Goal: Complete application form

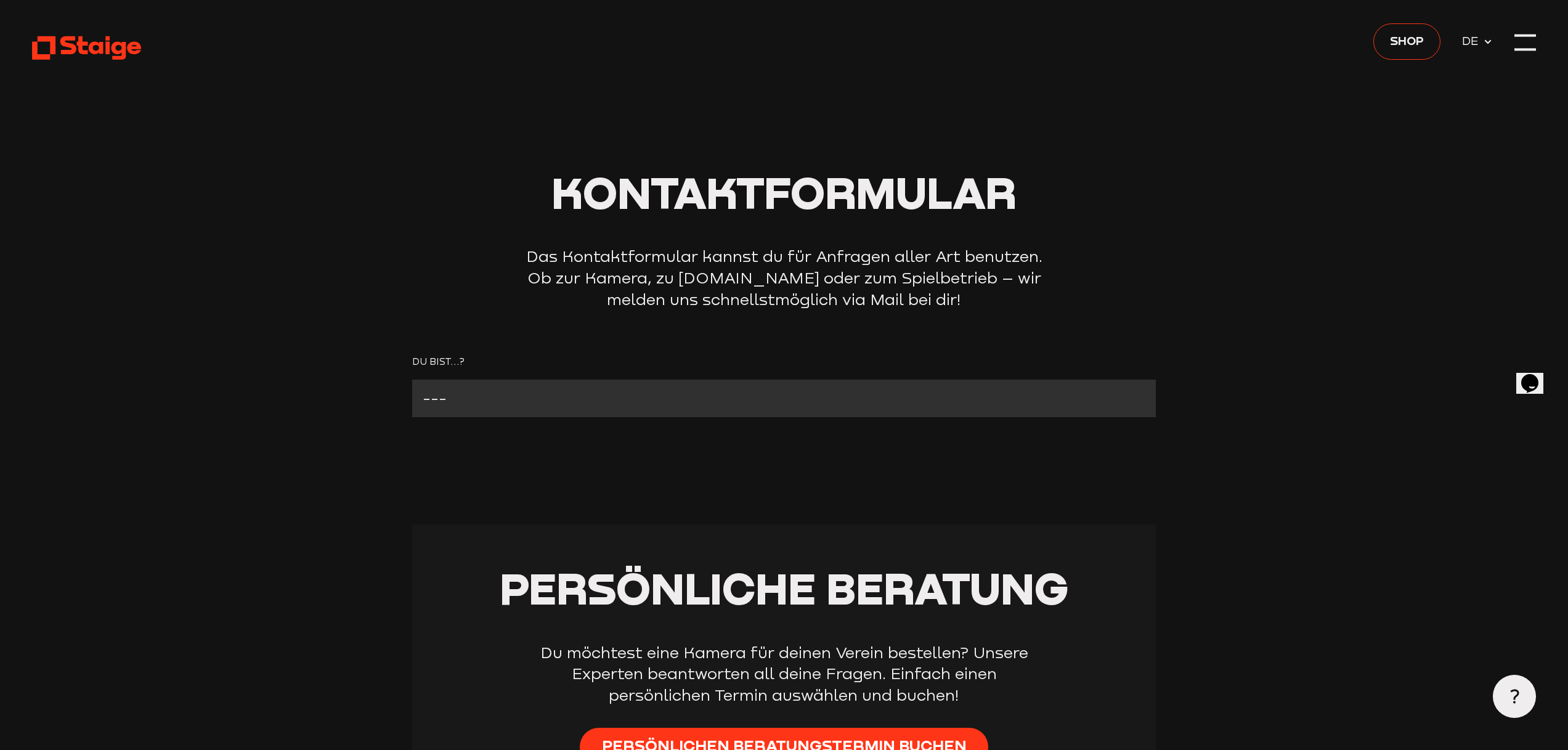
select select "Verein ohne Kamera"
click at [412, 380] on select "--- Verein mit Kamera Verein ohne Kamera Fan Andere" at bounding box center [784, 398] width 744 height 37
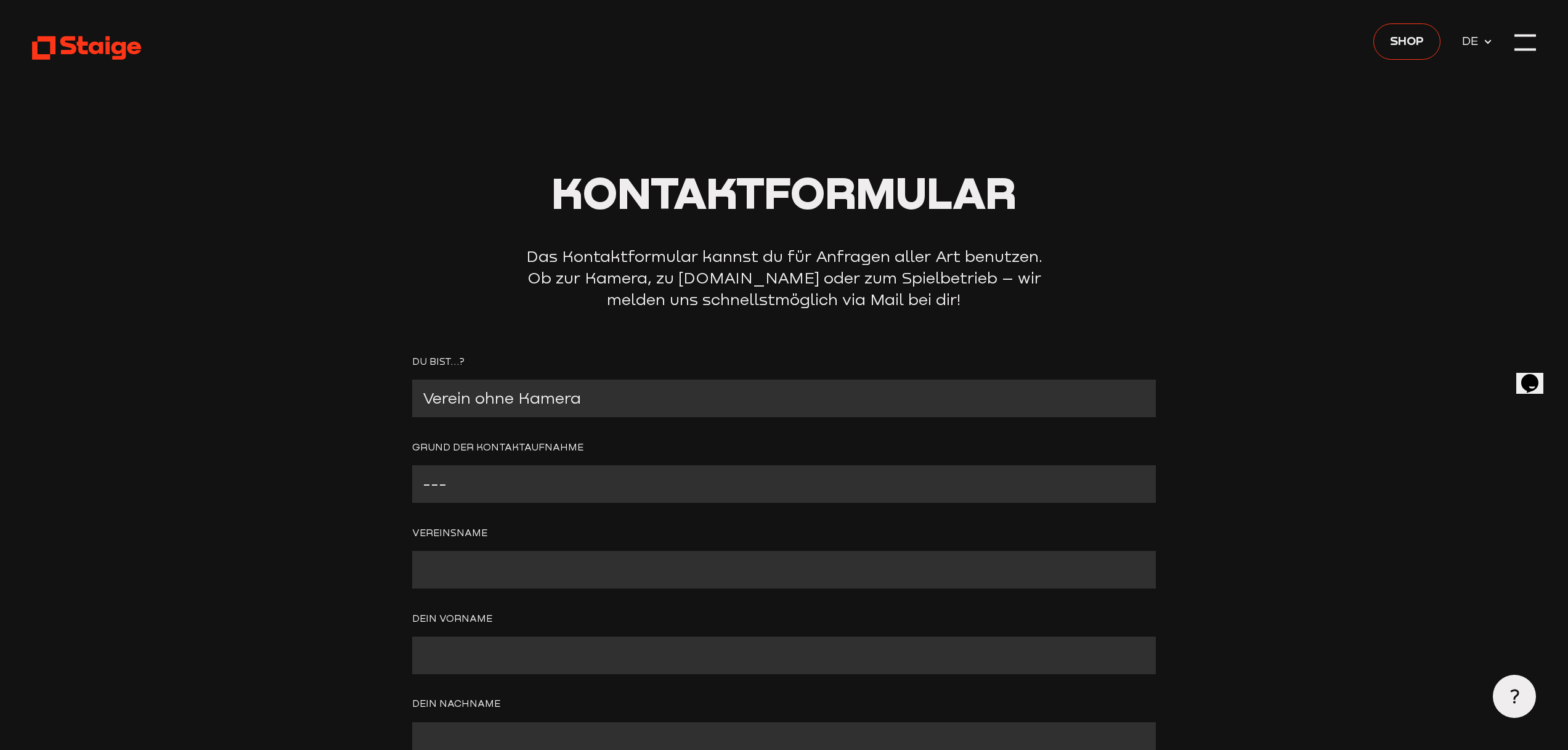
scroll to position [194, 0]
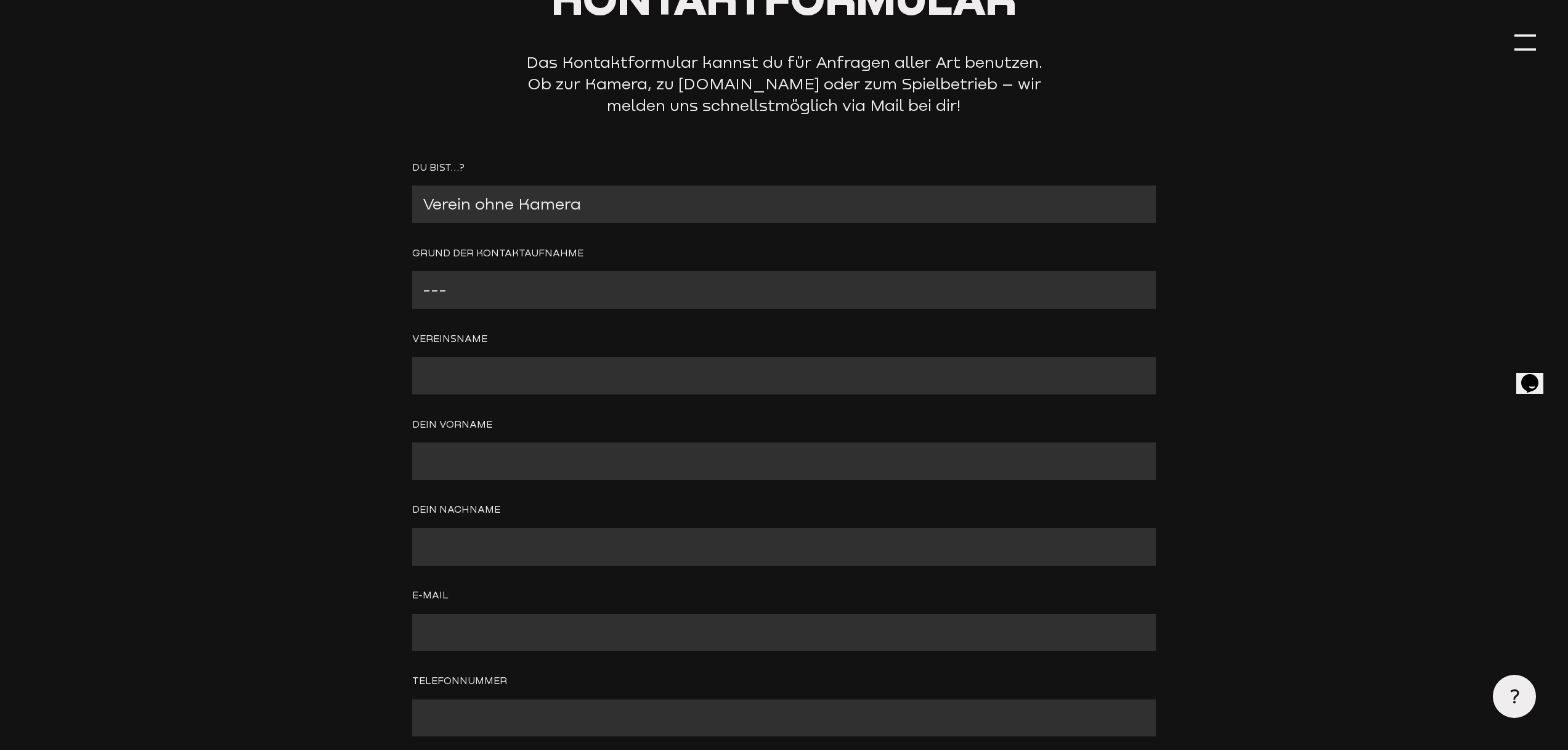
click at [552, 275] on select "--- Wir interessieren uns für eine Kamera Wir brauchen mehr Informationen zu [P…" at bounding box center [784, 290] width 744 height 37
select select "Wir interessieren uns für eine Kamera"
click at [412, 272] on select "--- Wir interessieren uns für eine Kamera Wir brauchen mehr Informationen zu [P…" at bounding box center [784, 290] width 744 height 37
click at [562, 369] on input "Contact form" at bounding box center [784, 375] width 744 height 37
type input "TSV Wrestedt/[GEOGRAPHIC_DATA]"
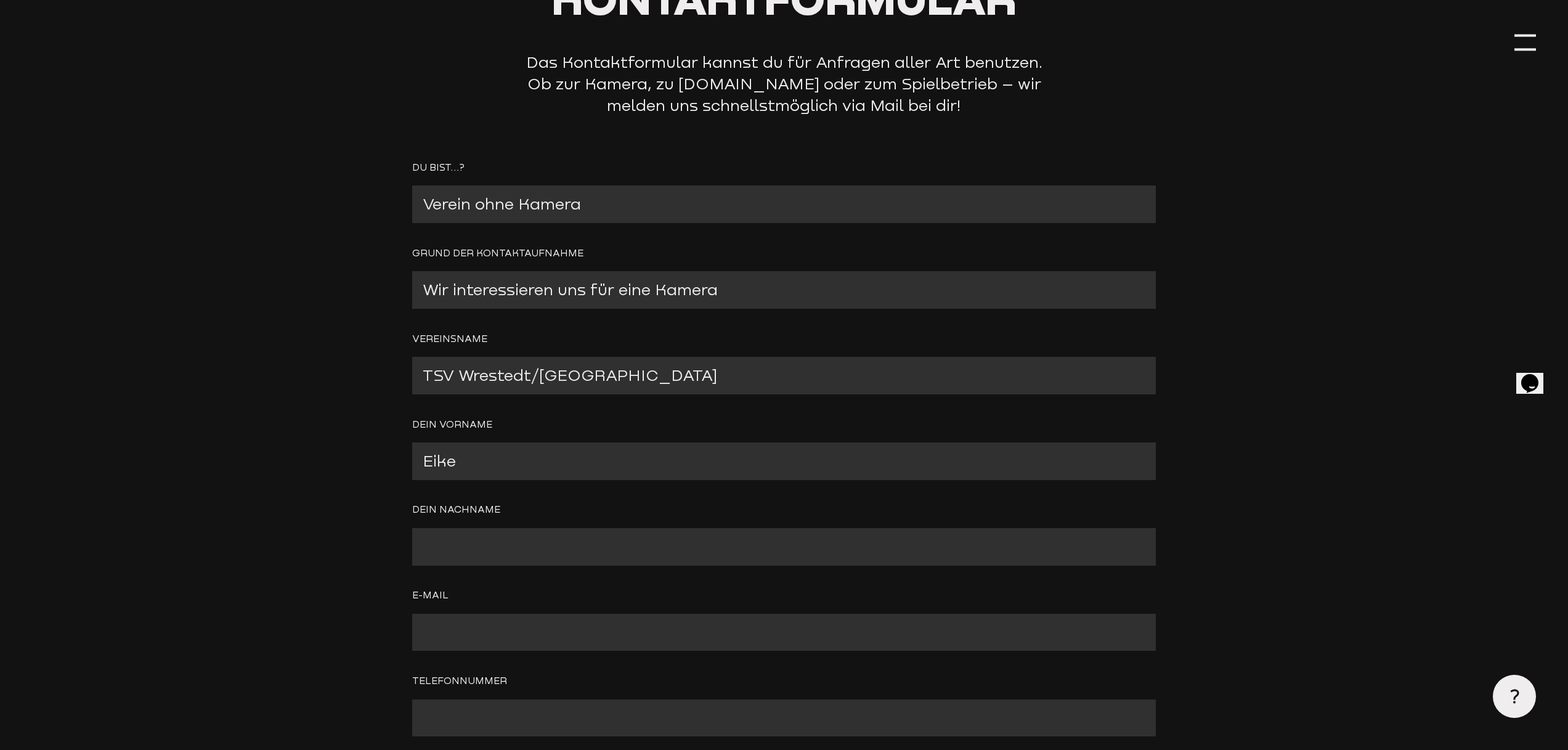
type input "Eike"
type input "Kirch"
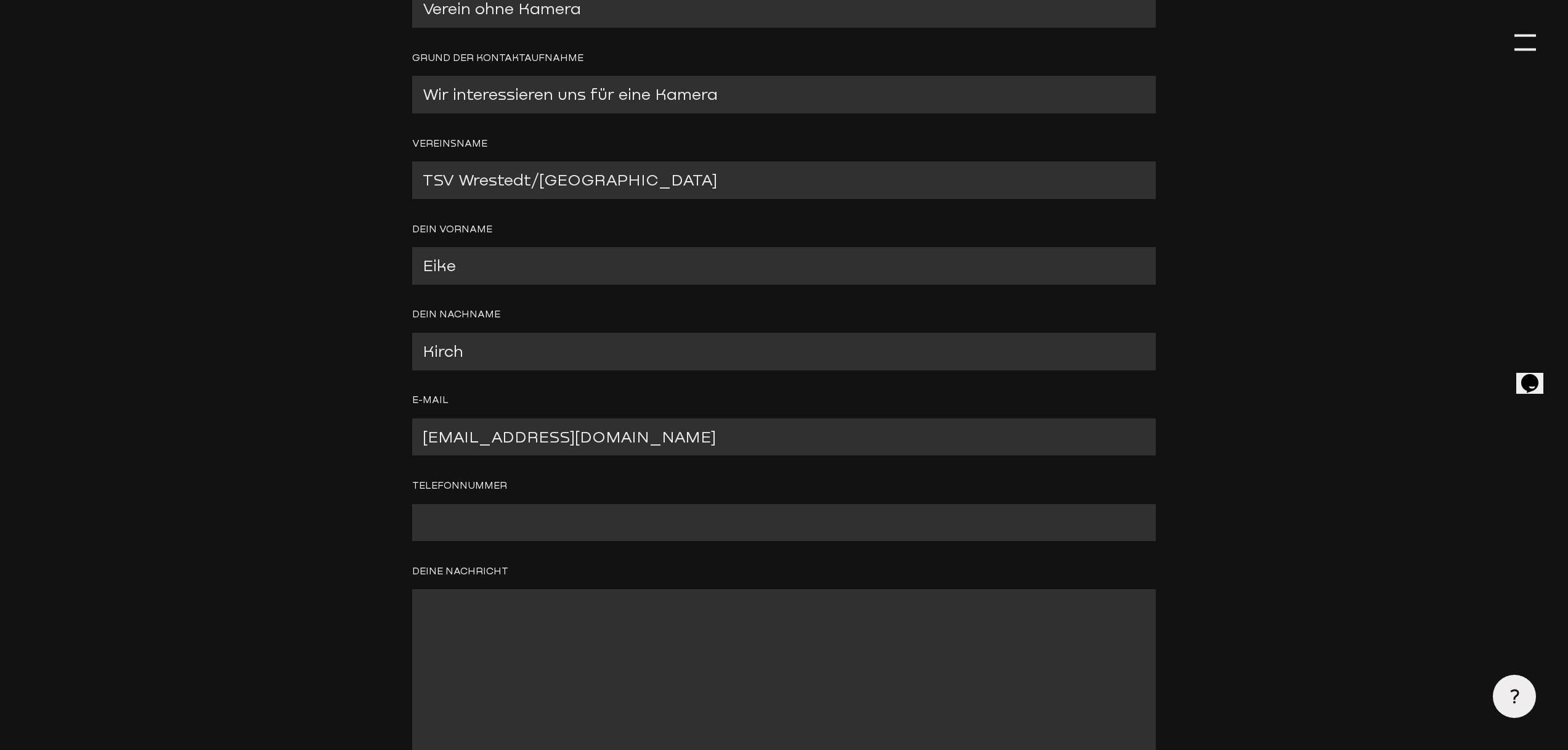
scroll to position [460, 0]
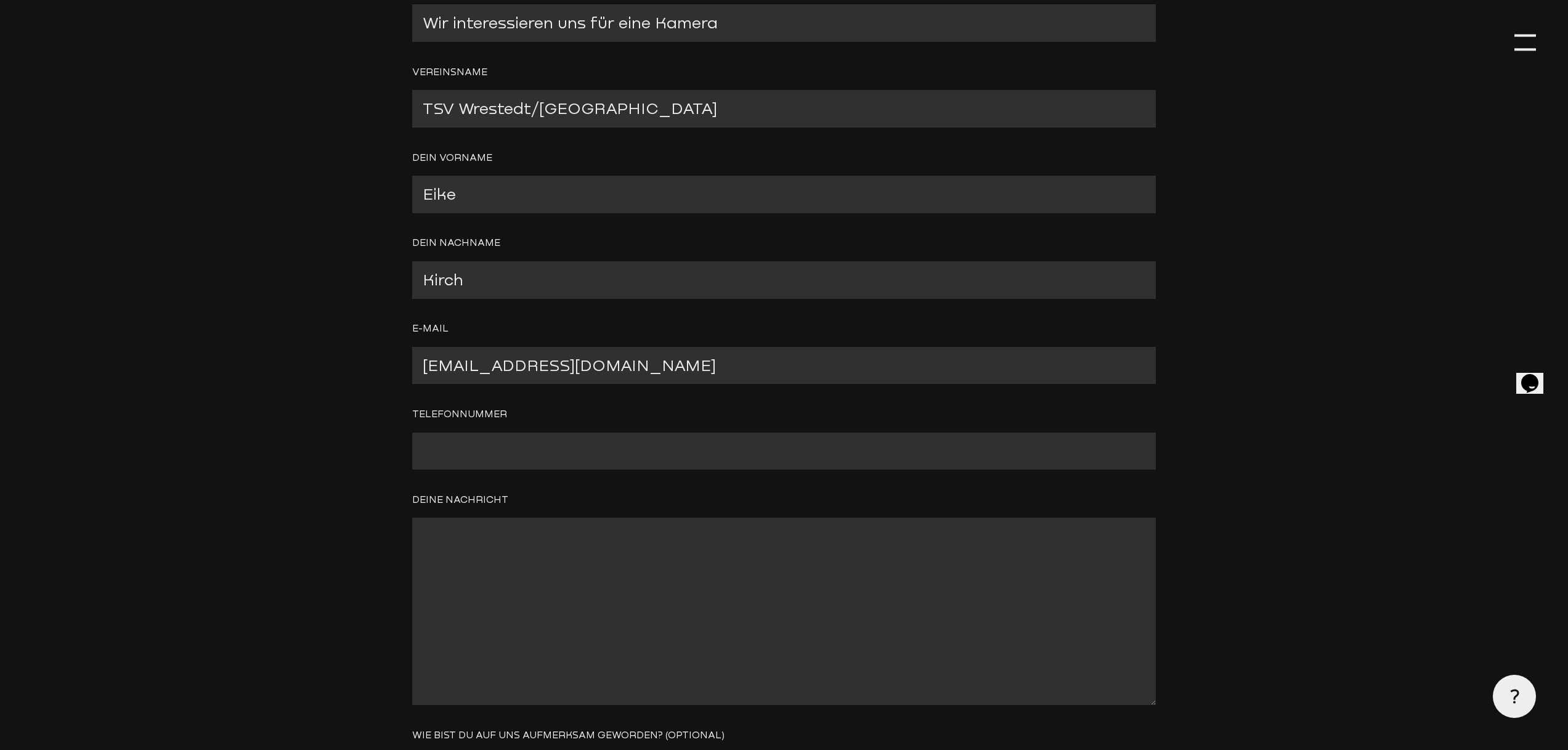
type input "[EMAIL_ADDRESS][DOMAIN_NAME]"
click at [584, 594] on textarea "Contact form" at bounding box center [784, 610] width 744 height 187
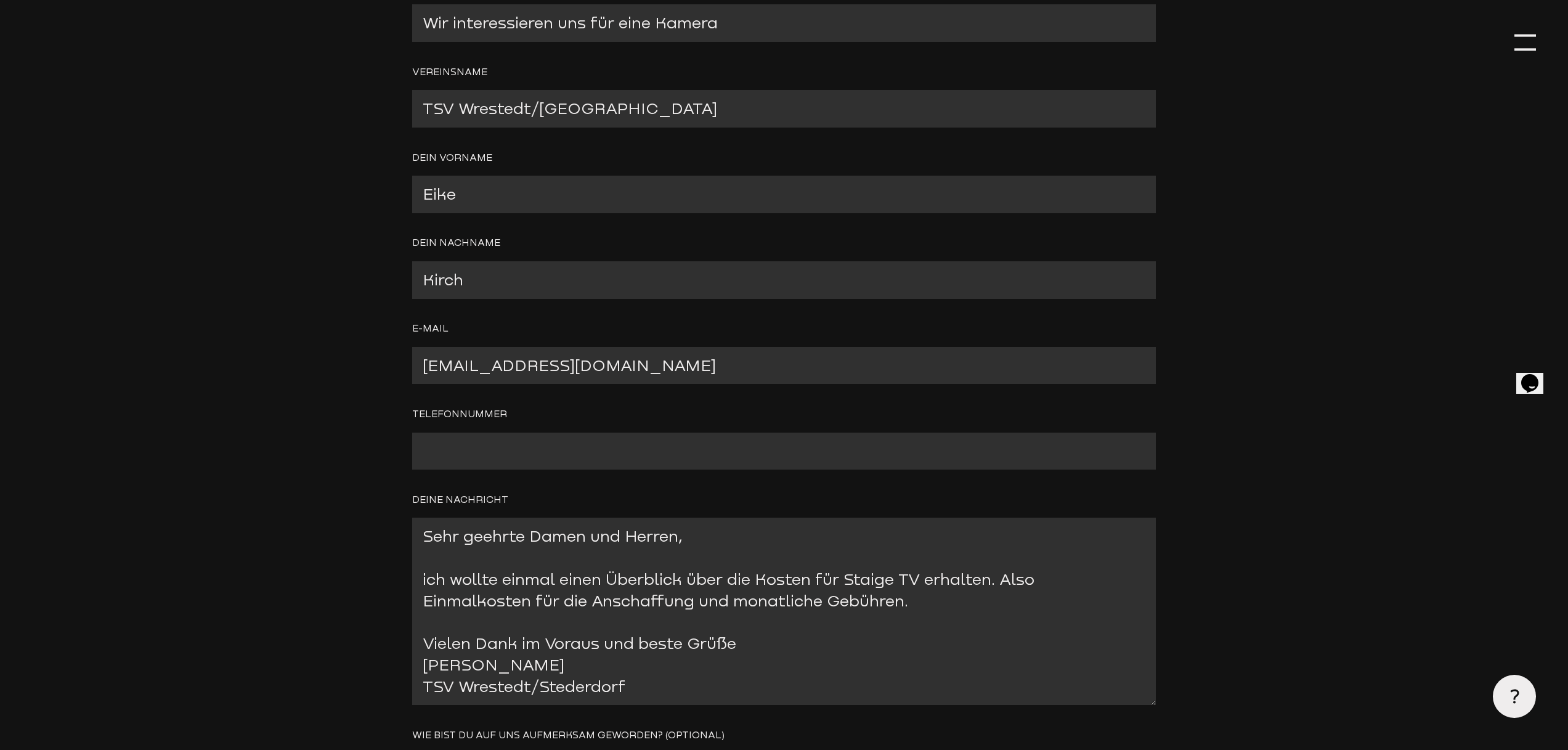
type textarea "Sehr geehrte Damen und Herren, ich wollte einmal einen Überblick über die Koste…"
click at [629, 449] on input "Contact form" at bounding box center [784, 451] width 744 height 37
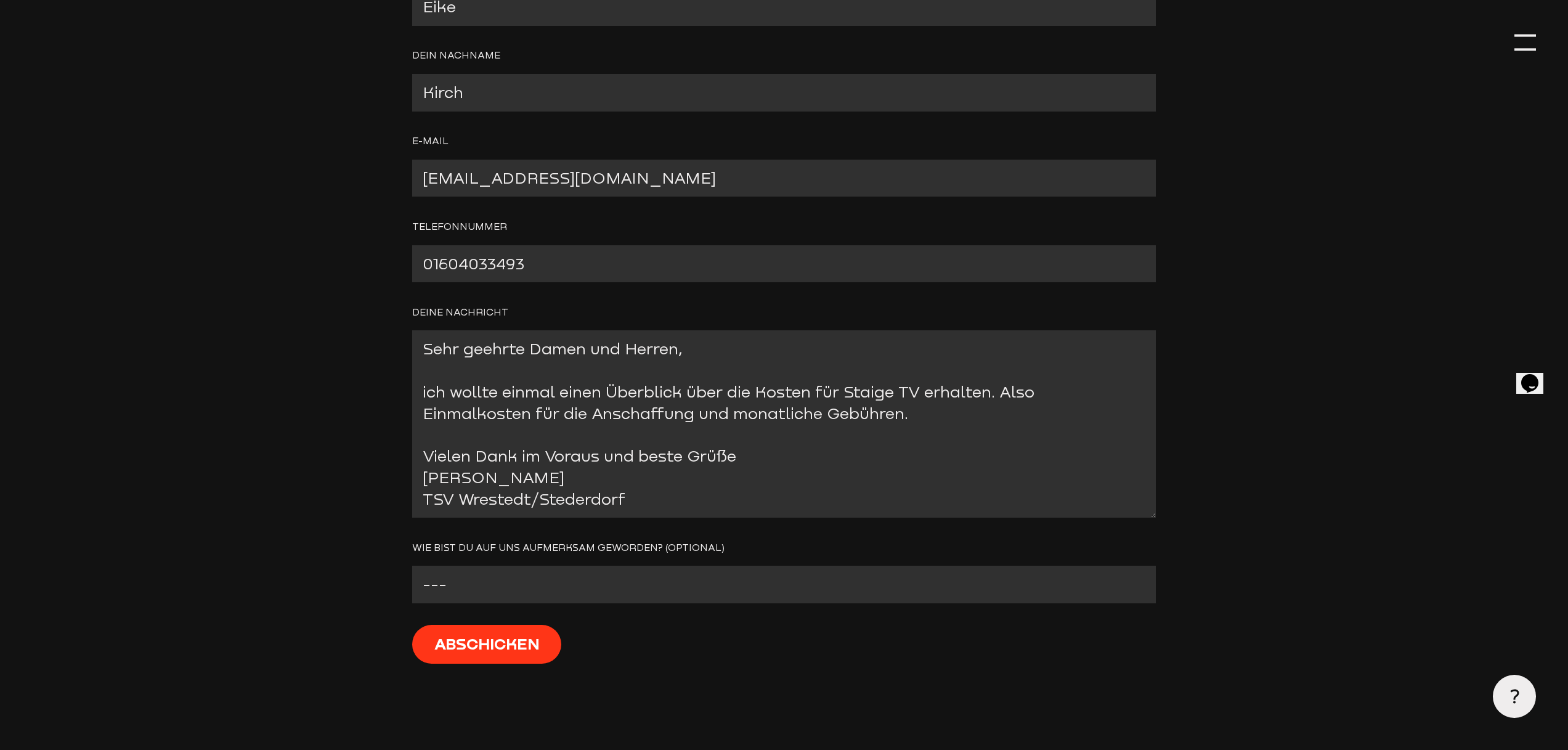
scroll to position [712, 0]
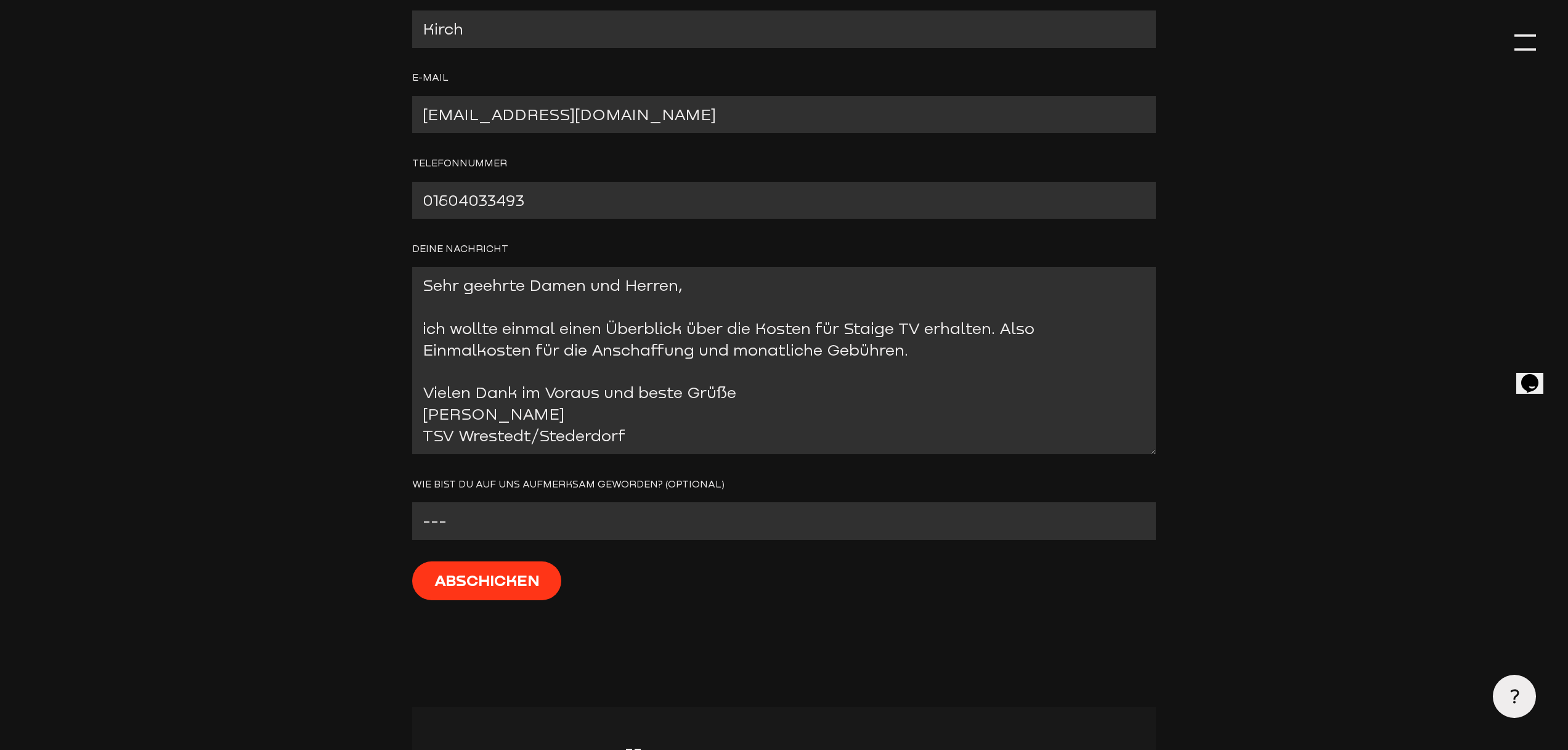
type input "01604033493"
click at [559, 517] on select "--- Facebook Instagram Google Linkedin E-Mail Anderer Verein Sonstige" at bounding box center [784, 521] width 744 height 37
select select "Anderer Verein"
click at [412, 505] on select "--- Facebook Instagram Google Linkedin E-Mail Anderer Verein Sonstige" at bounding box center [784, 521] width 744 height 37
click at [530, 595] on input "Abschicken" at bounding box center [486, 581] width 149 height 39
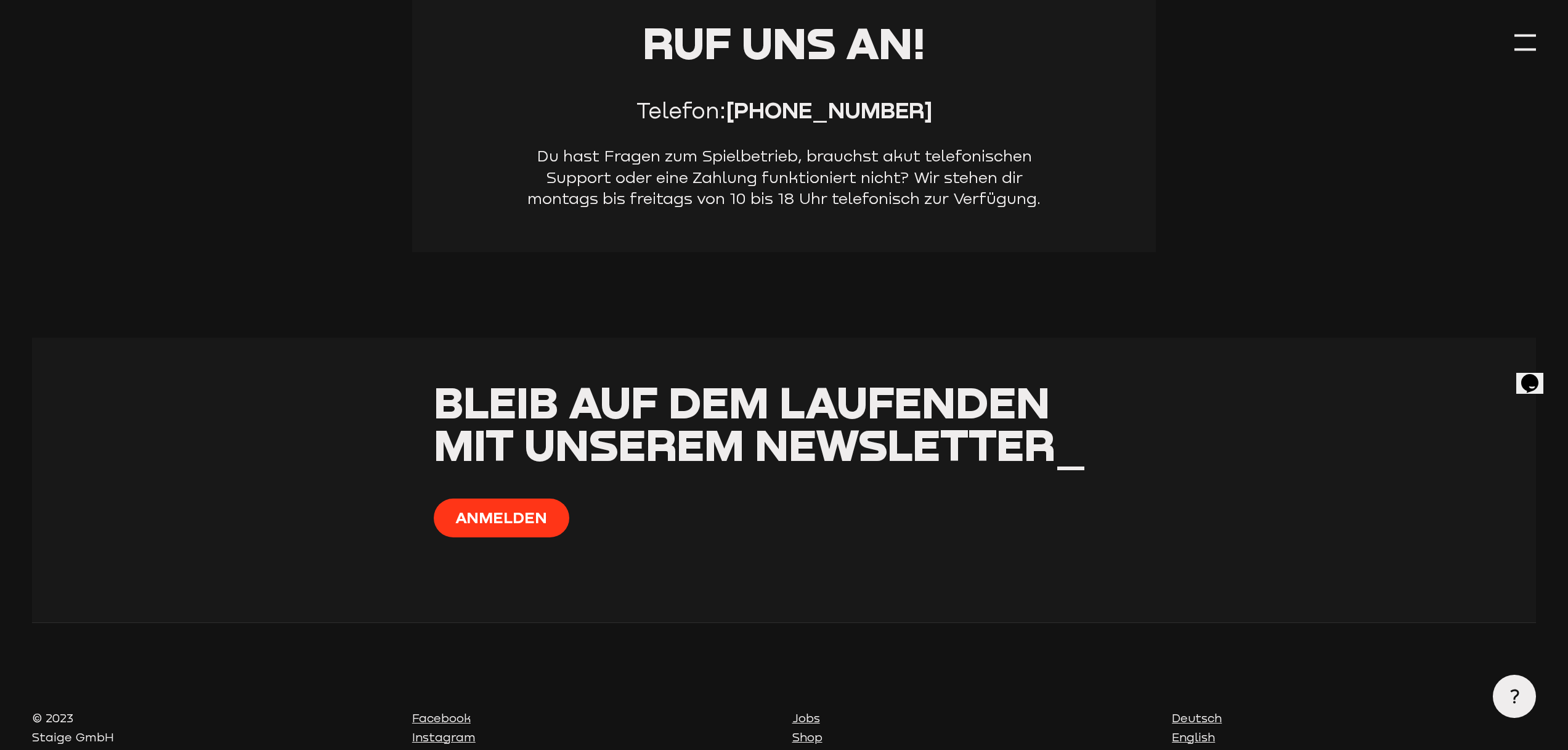
scroll to position [1199, 0]
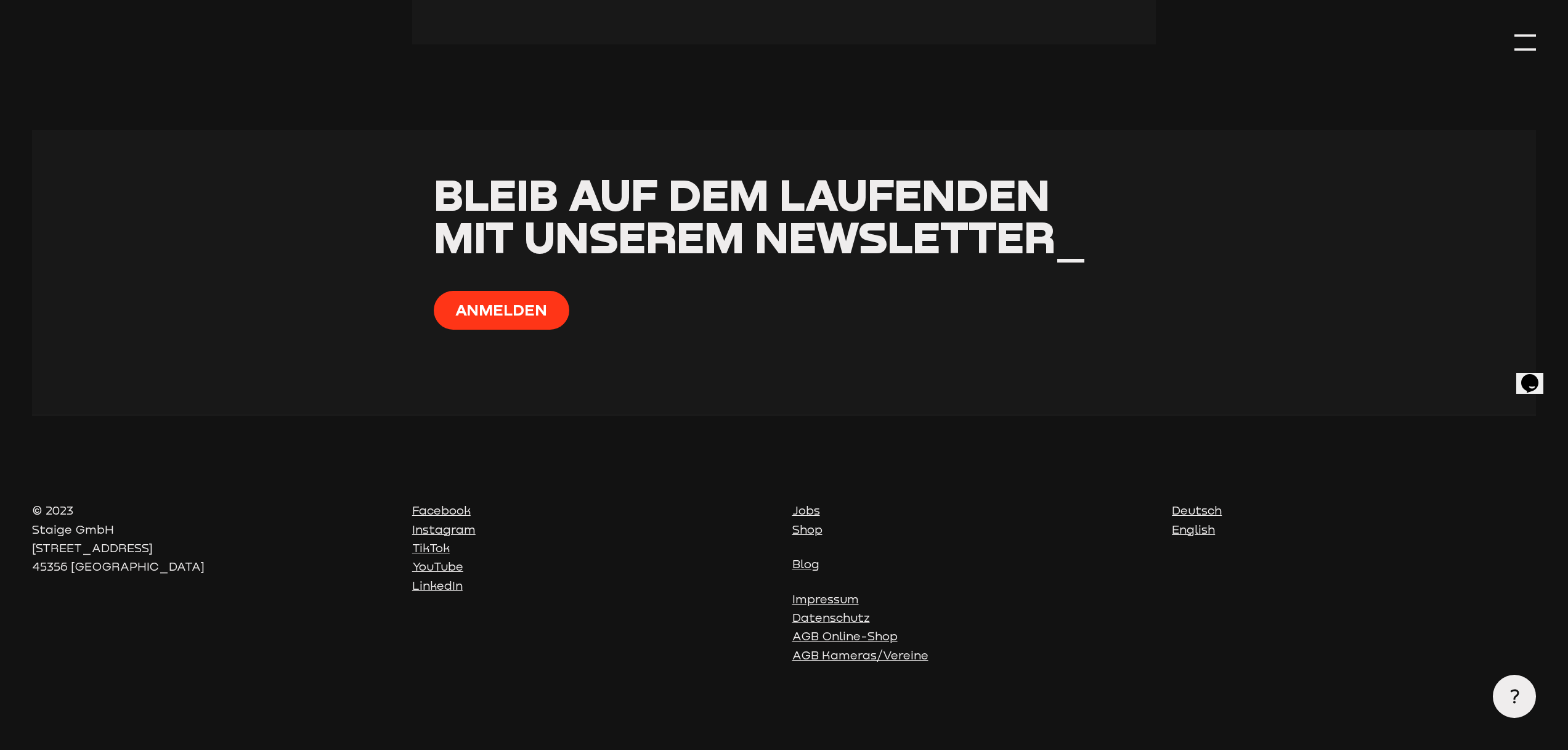
click at [801, 523] on link "Shop" at bounding box center [807, 529] width 30 height 13
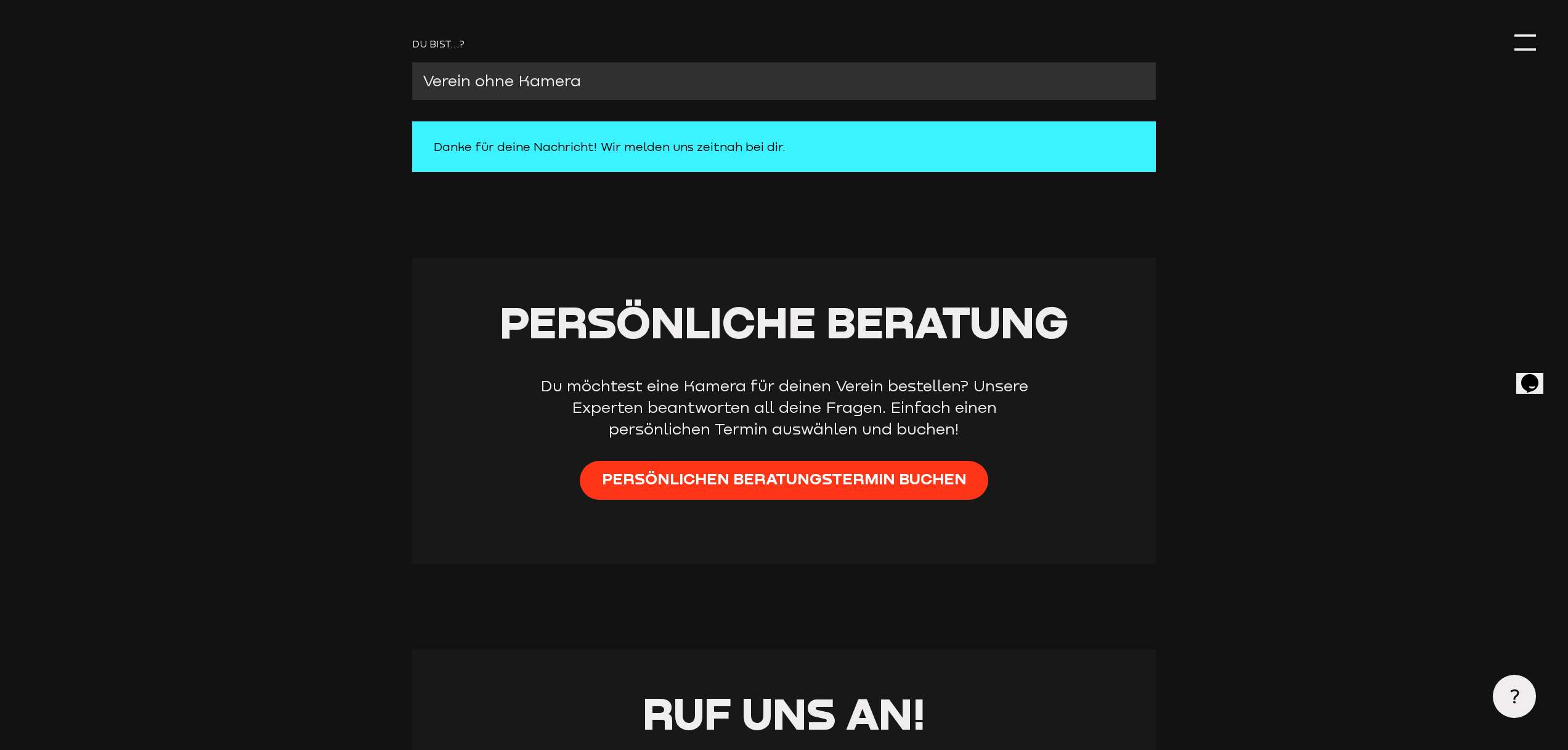
scroll to position [0, 0]
